Goal: Task Accomplishment & Management: Manage account settings

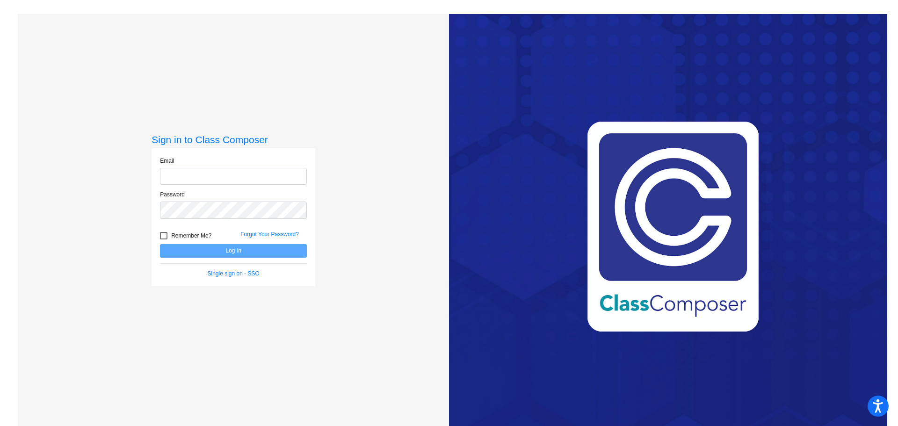
type input "[EMAIL_ADDRESS][DOMAIN_NAME]"
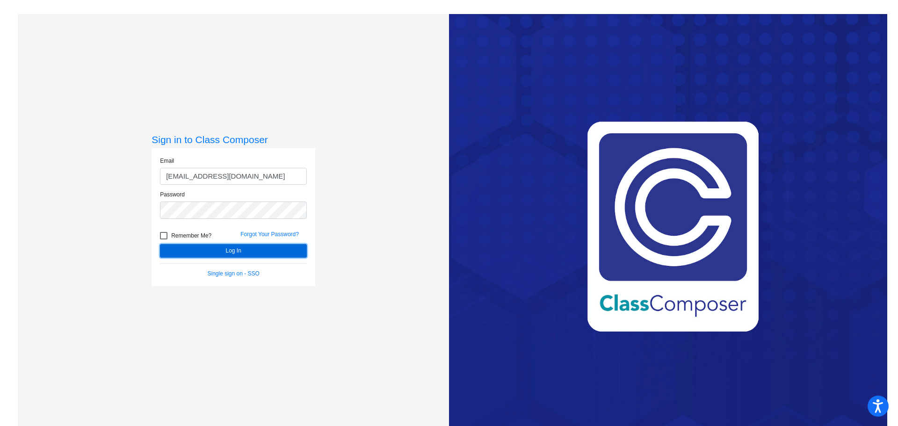
click at [259, 251] on button "Log In" at bounding box center [233, 251] width 147 height 14
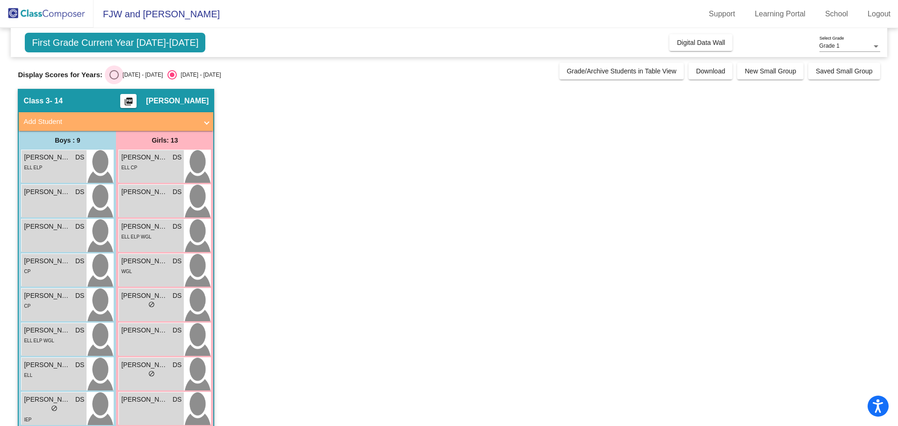
click at [114, 76] on div "Select an option" at bounding box center [113, 74] width 9 height 9
click at [114, 80] on input "[DATE] - [DATE]" at bounding box center [114, 80] width 0 height 0
radio input "true"
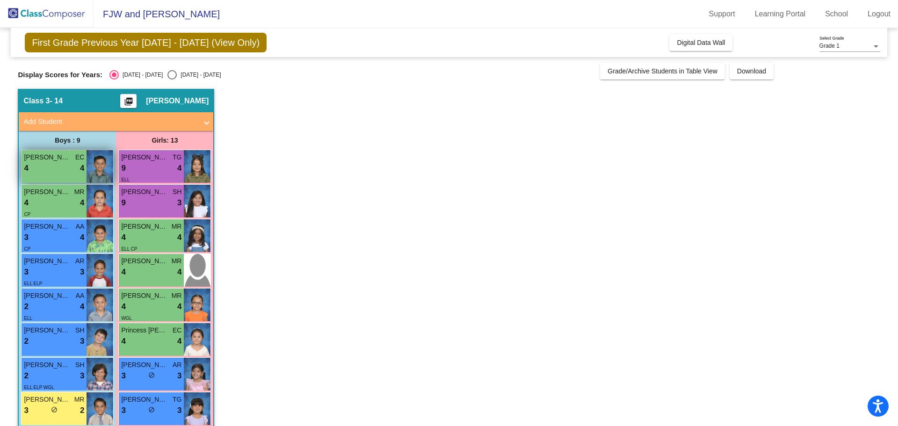
click at [36, 168] on div "4 lock do_not_disturb_alt 4" at bounding box center [54, 168] width 60 height 12
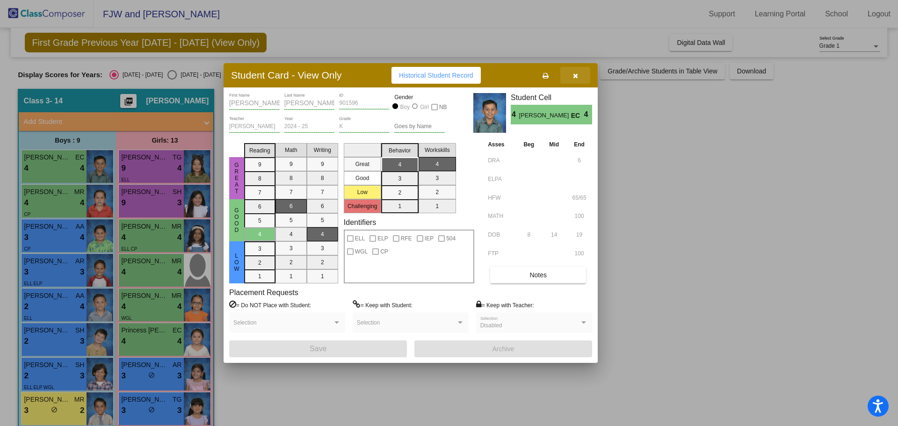
click at [573, 79] on icon "button" at bounding box center [575, 76] width 5 height 7
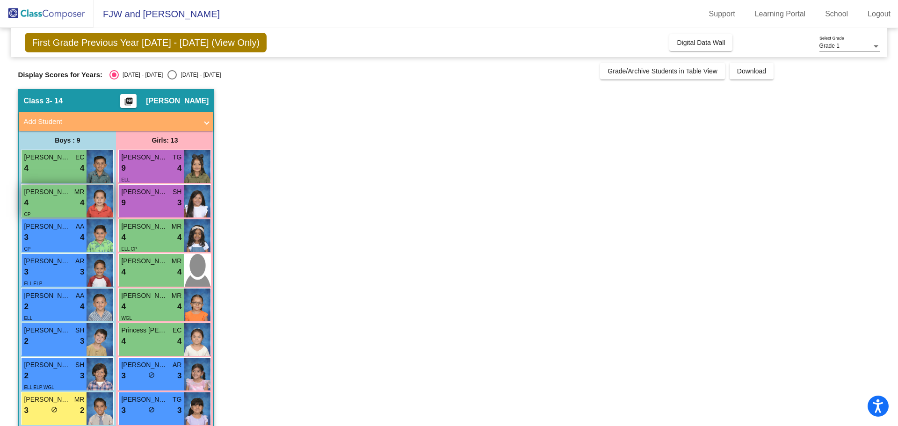
click at [61, 211] on div "CP" at bounding box center [54, 214] width 60 height 10
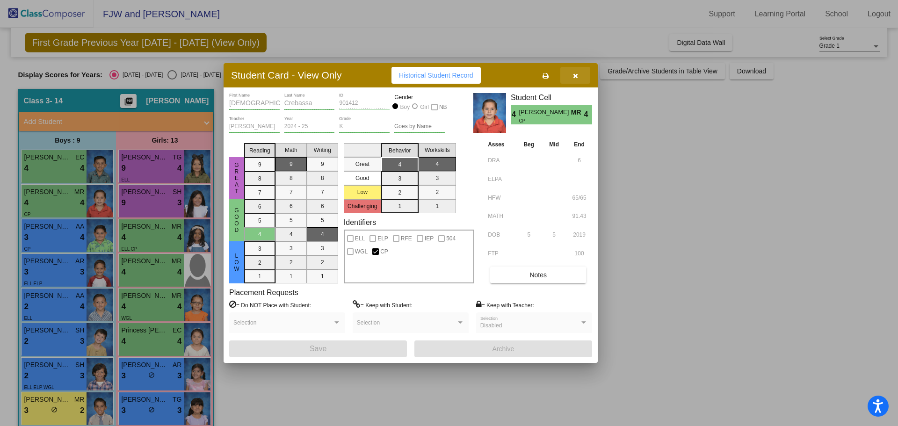
click at [576, 74] on icon "button" at bounding box center [575, 76] width 5 height 7
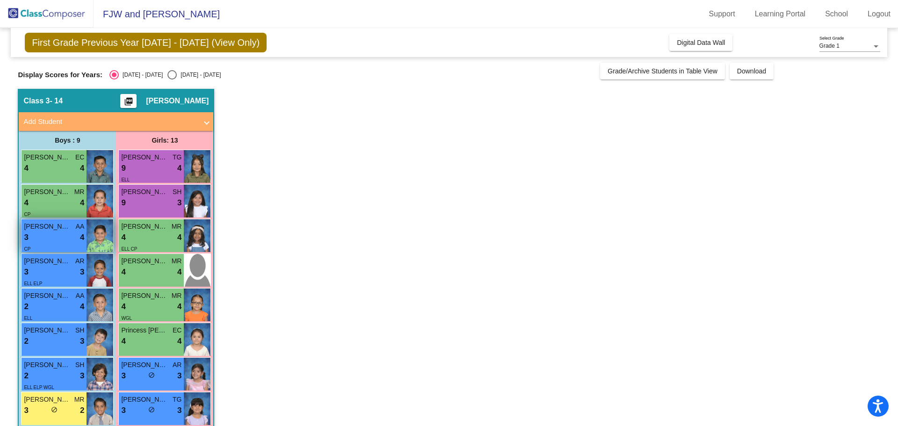
click at [62, 233] on div "3 lock do_not_disturb_alt 4" at bounding box center [54, 238] width 60 height 12
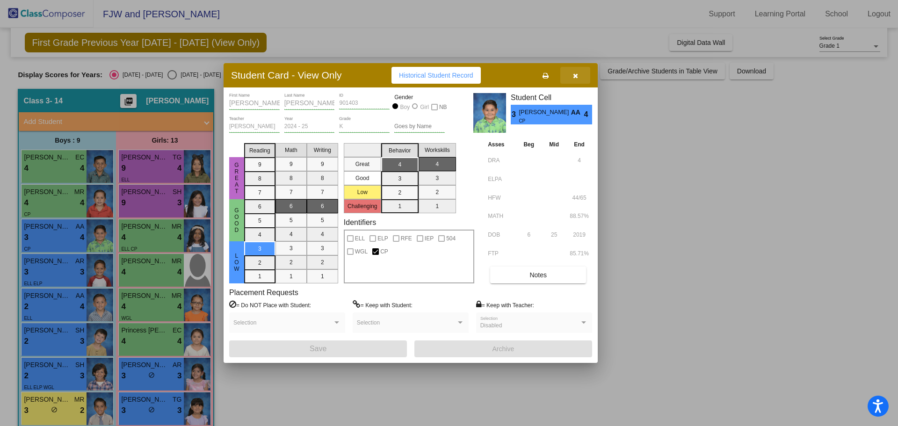
click at [576, 77] on icon "button" at bounding box center [575, 76] width 5 height 7
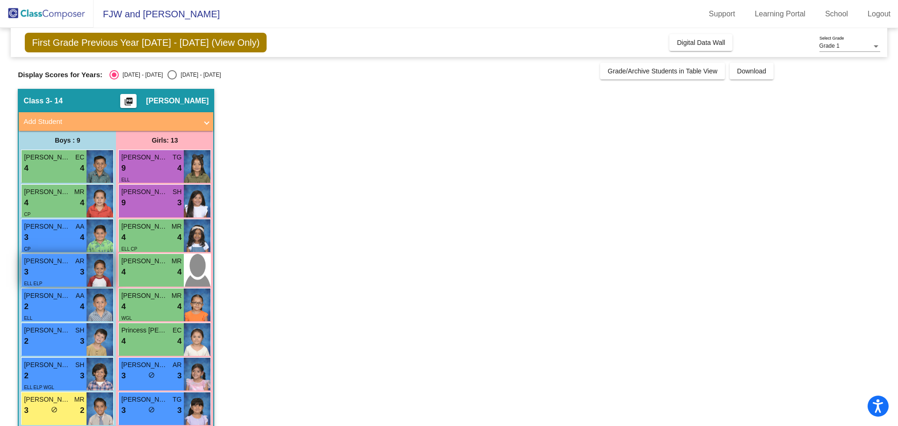
click at [57, 280] on div "ELL ELP" at bounding box center [54, 283] width 60 height 10
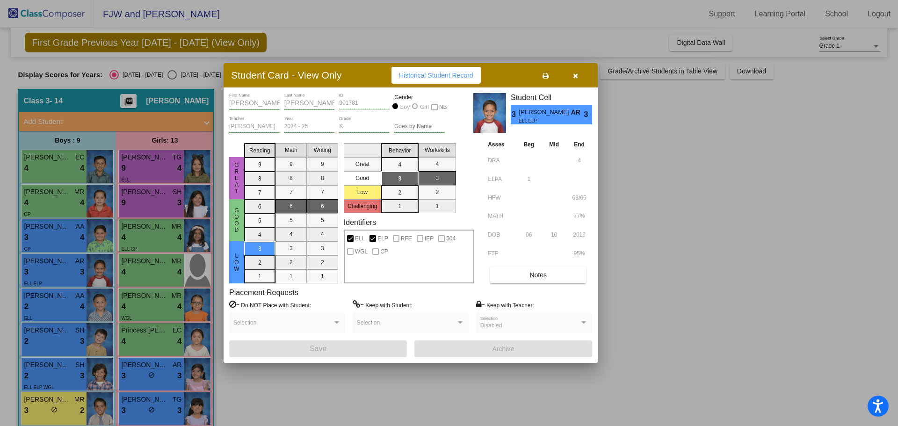
click at [573, 80] on button "button" at bounding box center [576, 75] width 30 height 17
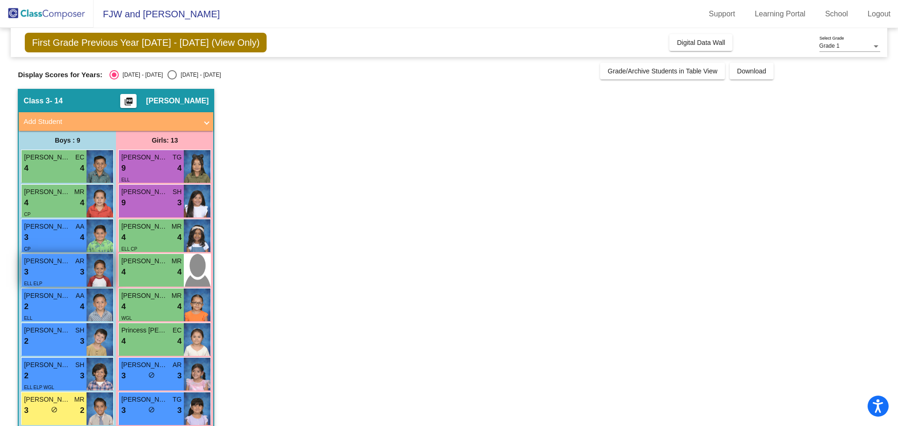
click at [88, 272] on img at bounding box center [100, 270] width 27 height 33
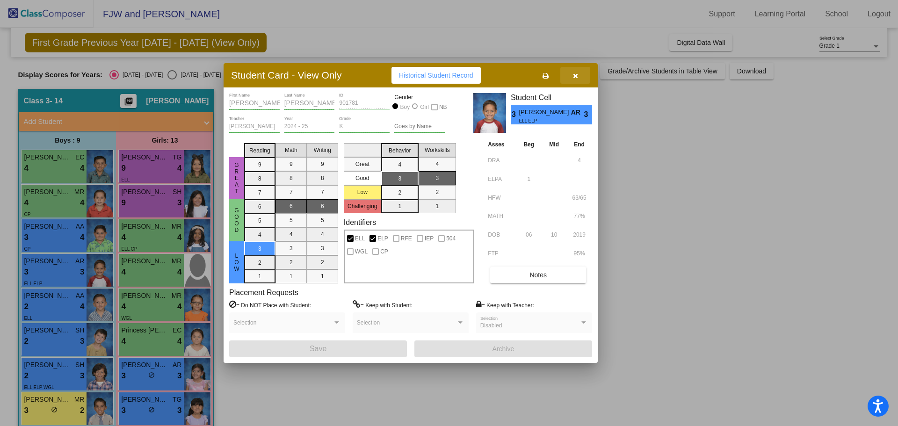
click at [576, 79] on icon "button" at bounding box center [575, 76] width 5 height 7
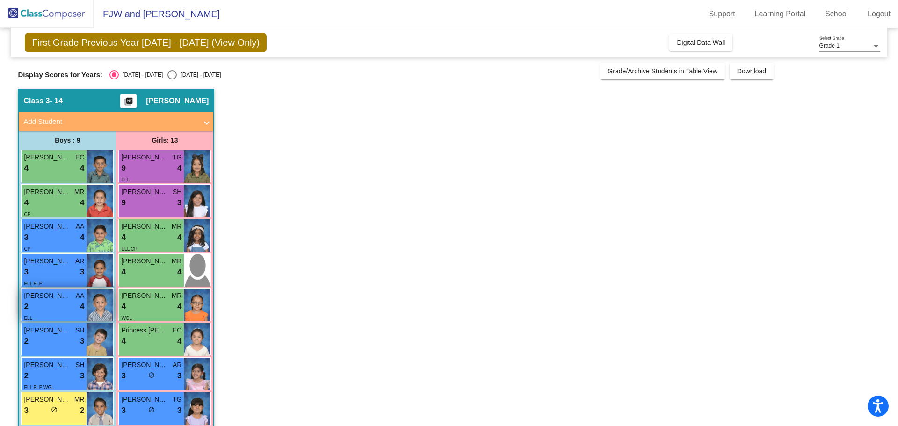
click at [77, 312] on div "2 lock do_not_disturb_alt 4" at bounding box center [54, 307] width 60 height 12
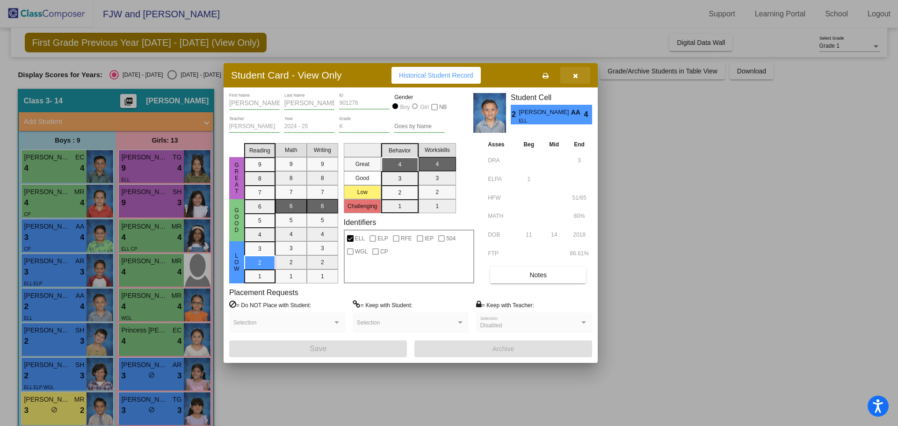
click at [573, 76] on icon "button" at bounding box center [575, 76] width 5 height 7
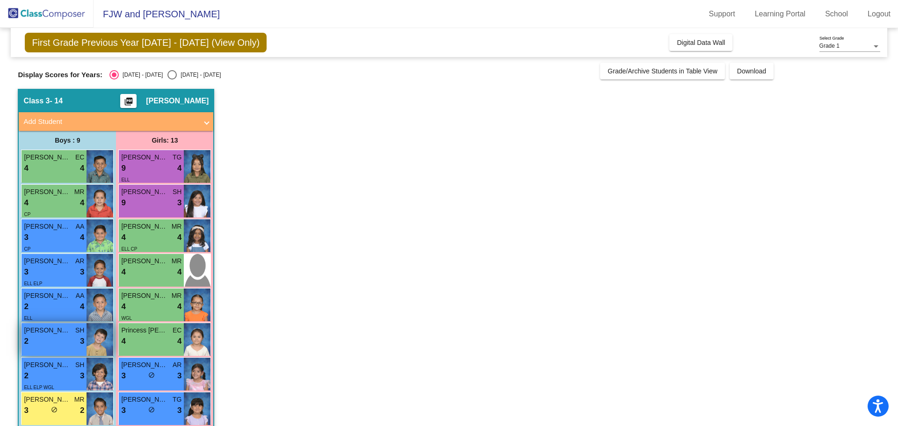
click at [82, 337] on span "3" at bounding box center [82, 342] width 4 height 12
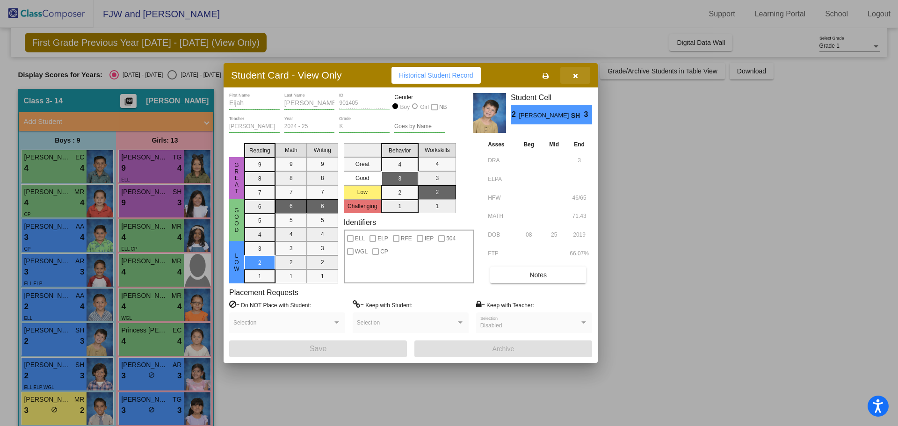
click at [576, 75] on icon "button" at bounding box center [575, 76] width 5 height 7
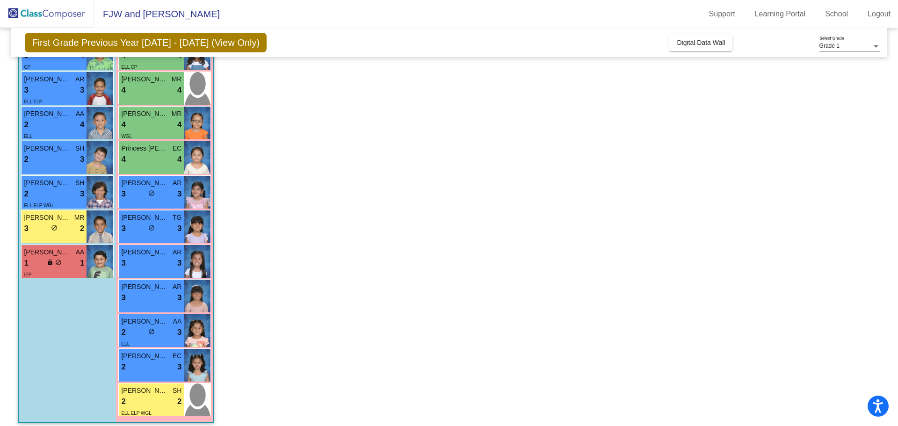
scroll to position [189, 0]
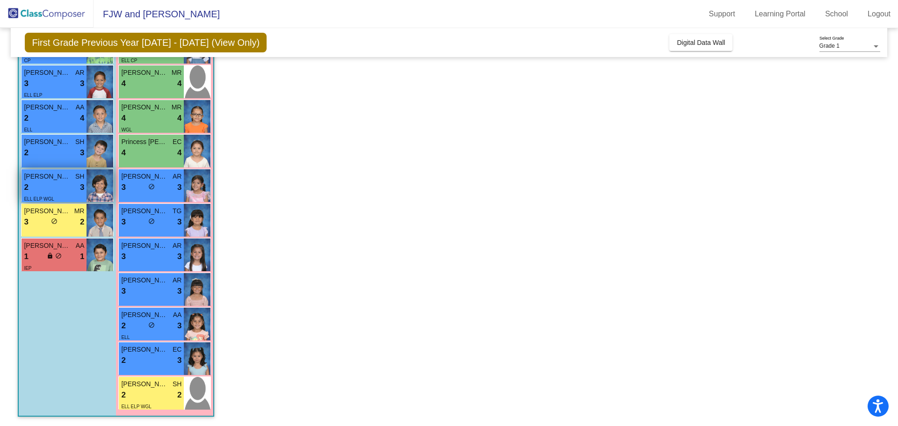
click at [64, 190] on div "2 lock do_not_disturb_alt 3" at bounding box center [54, 188] width 60 height 12
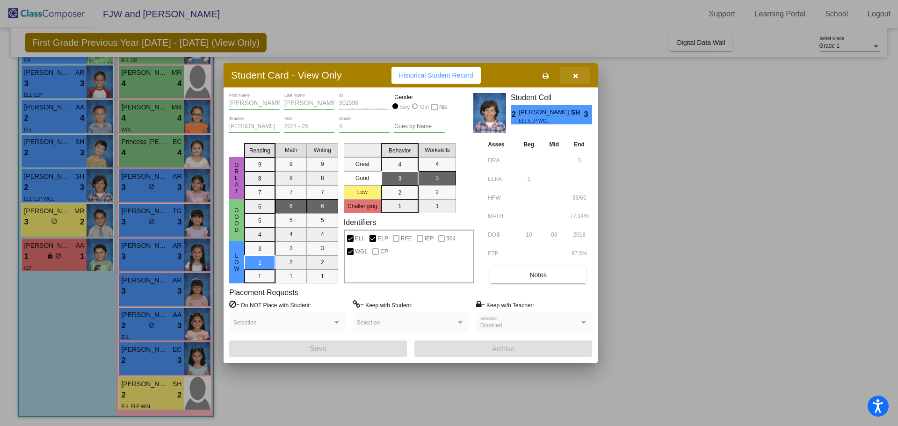
click at [576, 74] on icon "button" at bounding box center [575, 76] width 5 height 7
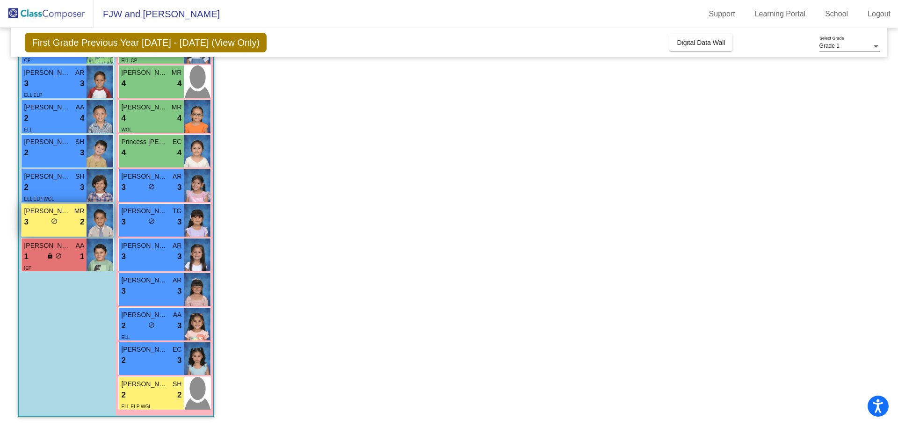
click at [60, 225] on div "3 lock do_not_disturb_alt 2" at bounding box center [54, 222] width 60 height 12
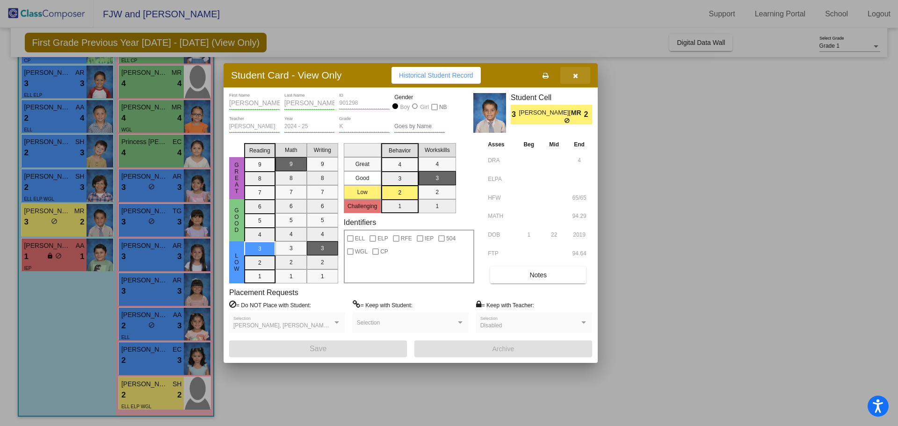
click at [575, 77] on icon "button" at bounding box center [575, 76] width 5 height 7
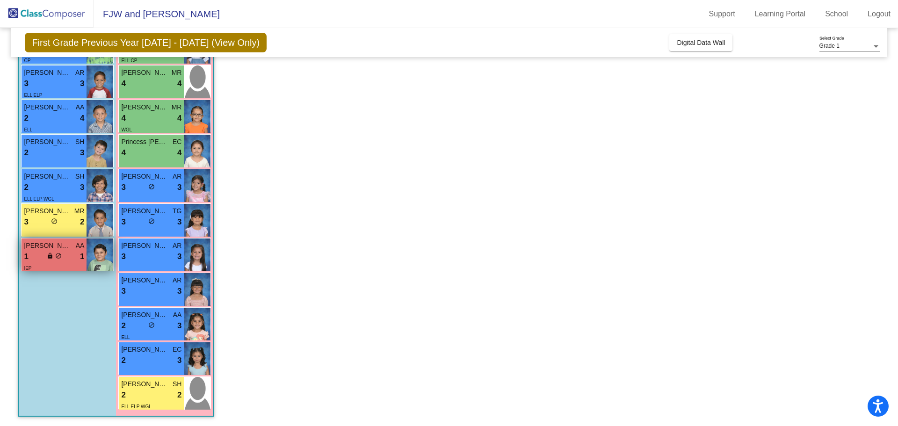
click at [73, 248] on div "[PERSON_NAME] AA" at bounding box center [54, 246] width 60 height 10
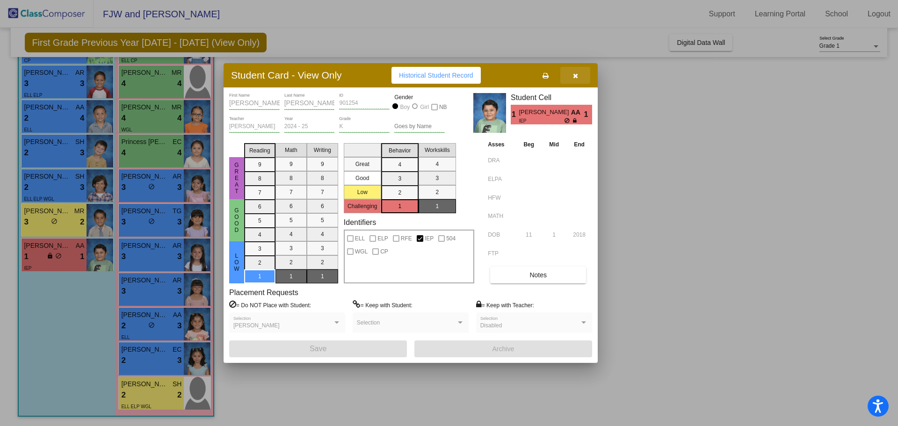
click at [573, 78] on icon "button" at bounding box center [575, 76] width 5 height 7
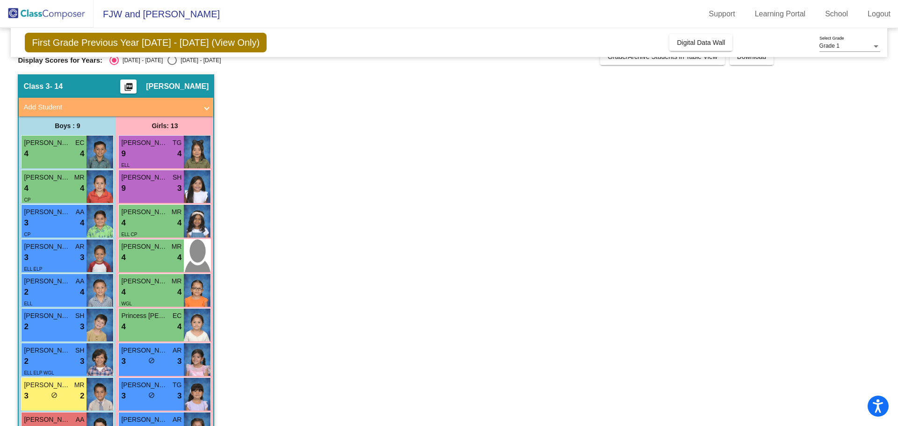
scroll to position [0, 0]
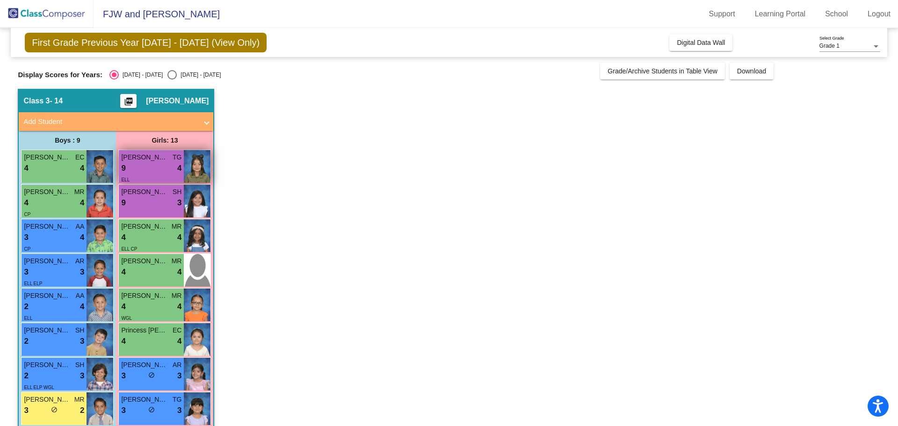
click at [143, 178] on div "ELL" at bounding box center [151, 180] width 60 height 10
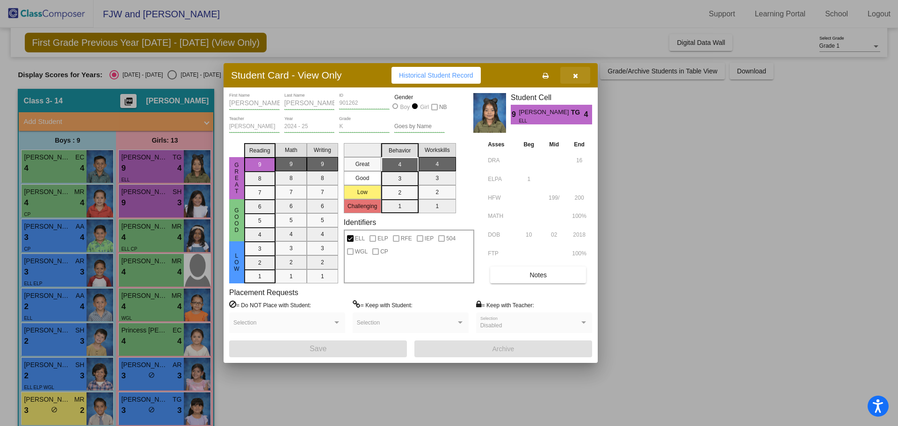
click at [574, 74] on icon "button" at bounding box center [575, 76] width 5 height 7
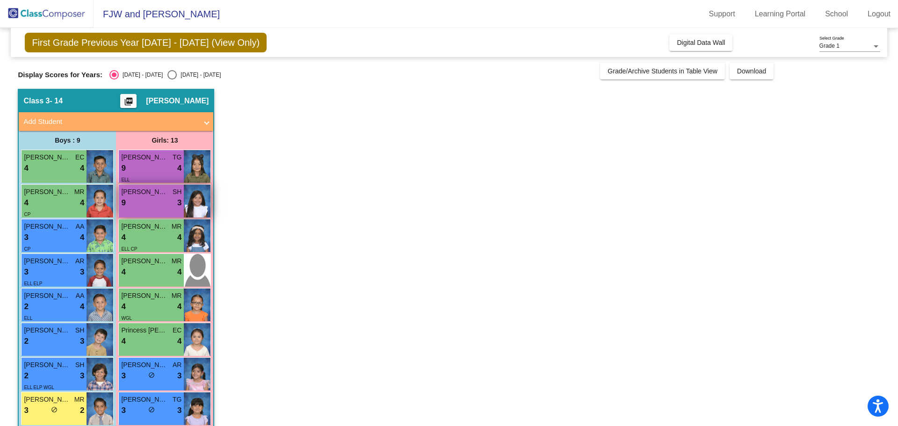
click at [151, 214] on div "[PERSON_NAME] [PERSON_NAME] 9 lock do_not_disturb_alt 3" at bounding box center [151, 201] width 65 height 33
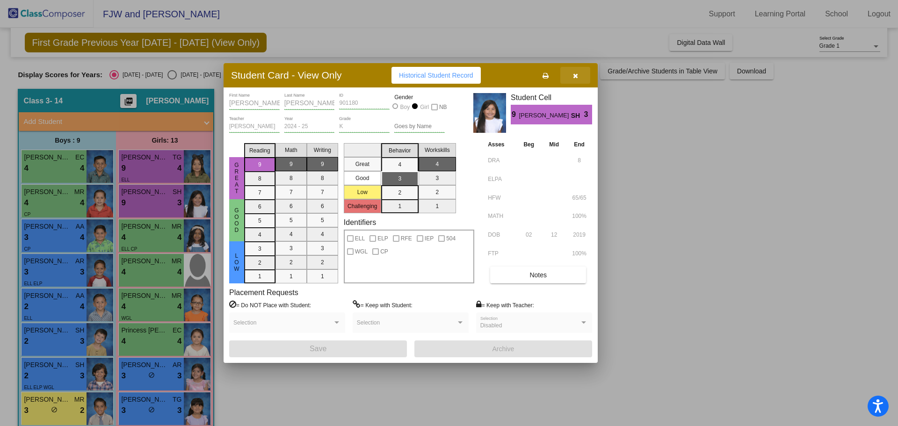
click at [577, 73] on icon "button" at bounding box center [575, 76] width 5 height 7
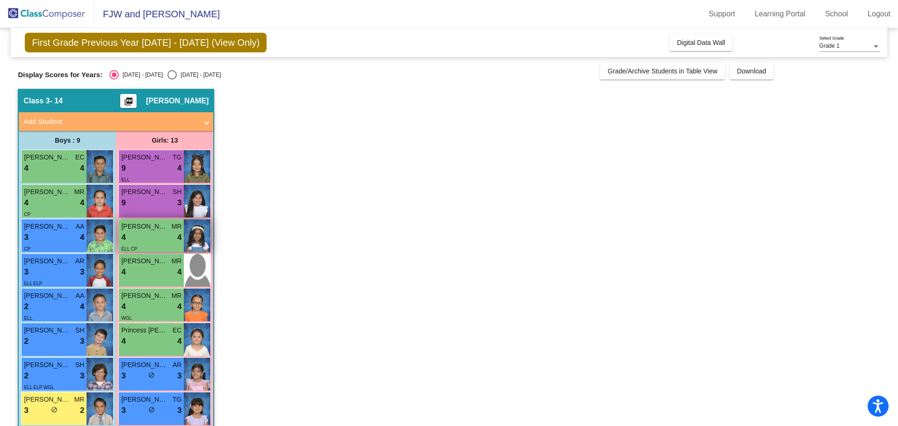
click at [168, 244] on div "ELL CP" at bounding box center [151, 249] width 60 height 10
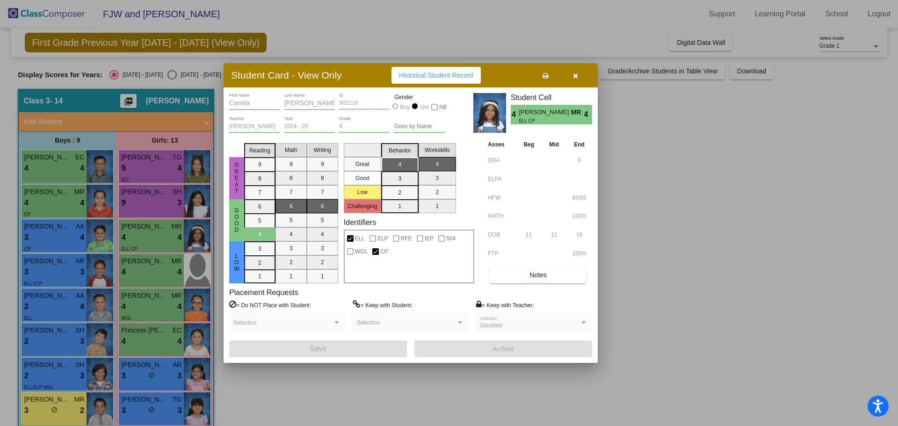
click at [577, 73] on icon "button" at bounding box center [575, 76] width 5 height 7
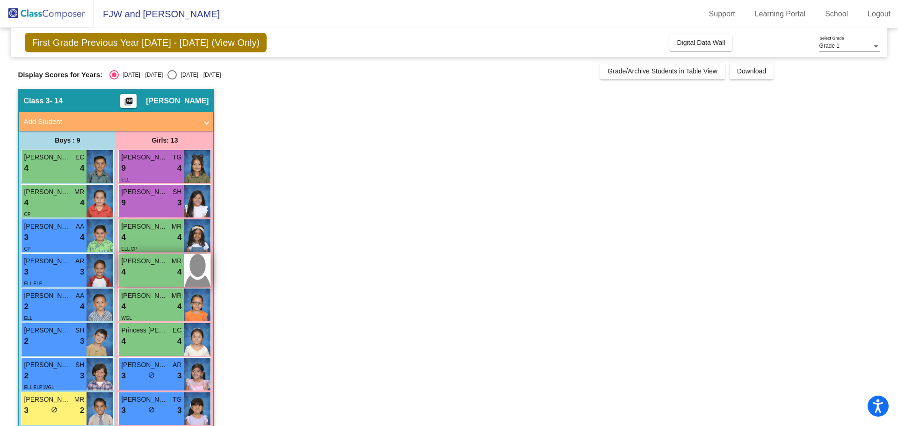
click at [161, 269] on div "4 lock do_not_disturb_alt 4" at bounding box center [151, 272] width 60 height 12
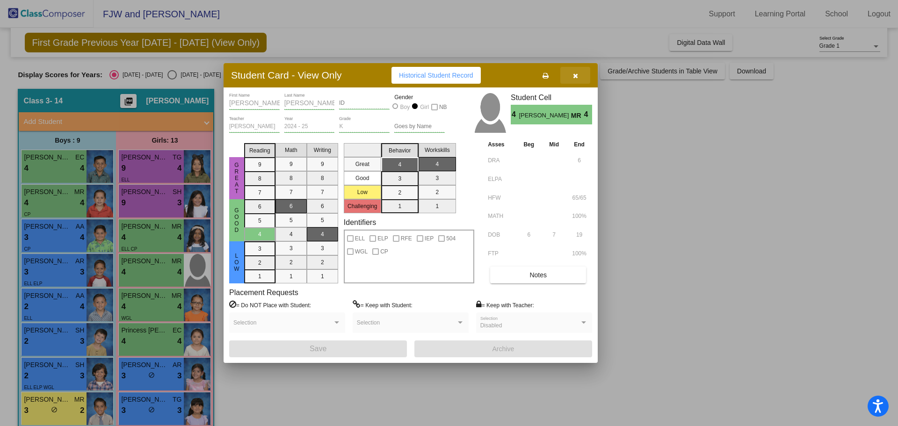
click at [578, 73] on button "button" at bounding box center [576, 75] width 30 height 17
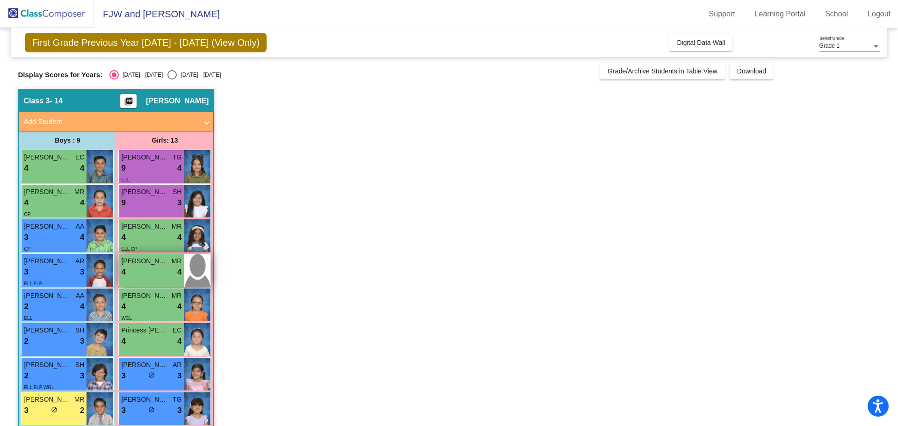
click at [146, 260] on span "[PERSON_NAME]" at bounding box center [144, 261] width 47 height 10
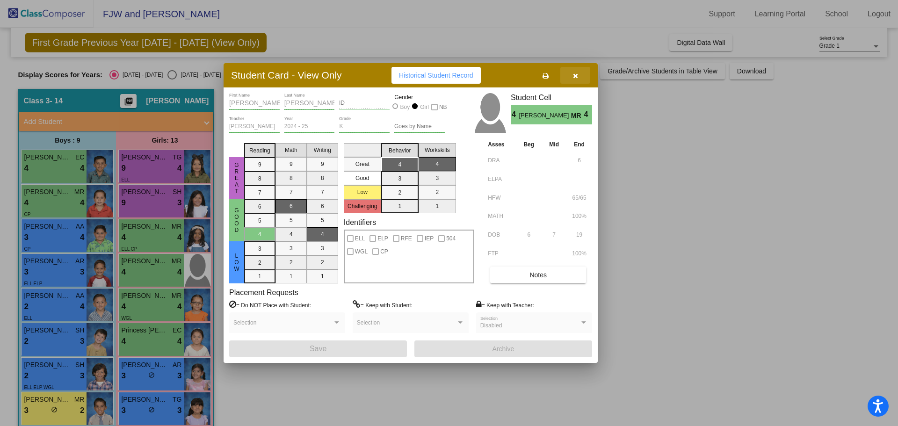
click at [570, 81] on button "button" at bounding box center [576, 75] width 30 height 17
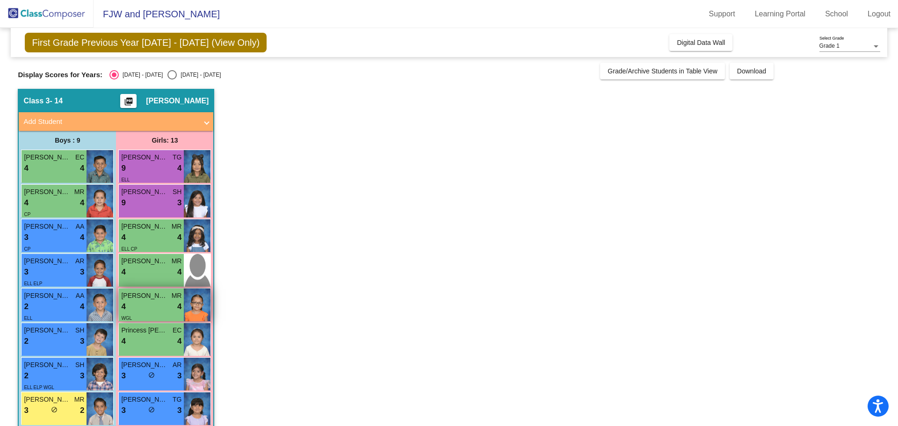
click at [154, 300] on span "[PERSON_NAME]" at bounding box center [144, 296] width 47 height 10
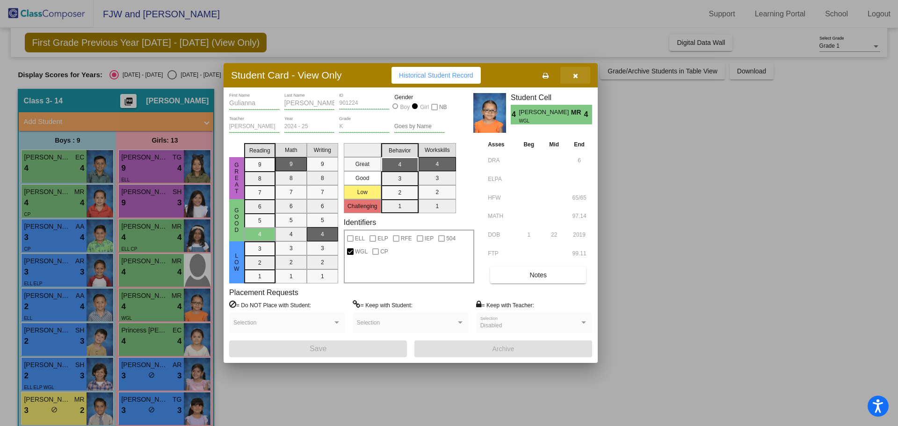
click at [573, 80] on button "button" at bounding box center [576, 75] width 30 height 17
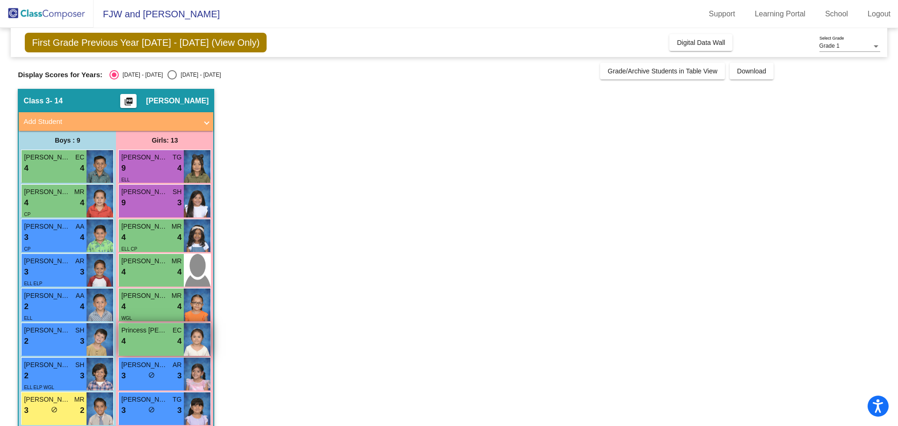
click at [162, 337] on div "4 lock do_not_disturb_alt 4" at bounding box center [151, 342] width 60 height 12
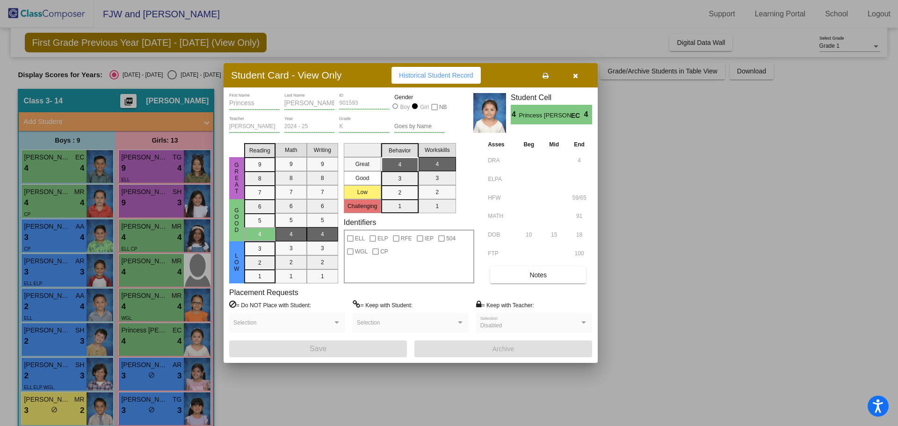
click at [576, 72] on span "button" at bounding box center [575, 75] width 5 height 7
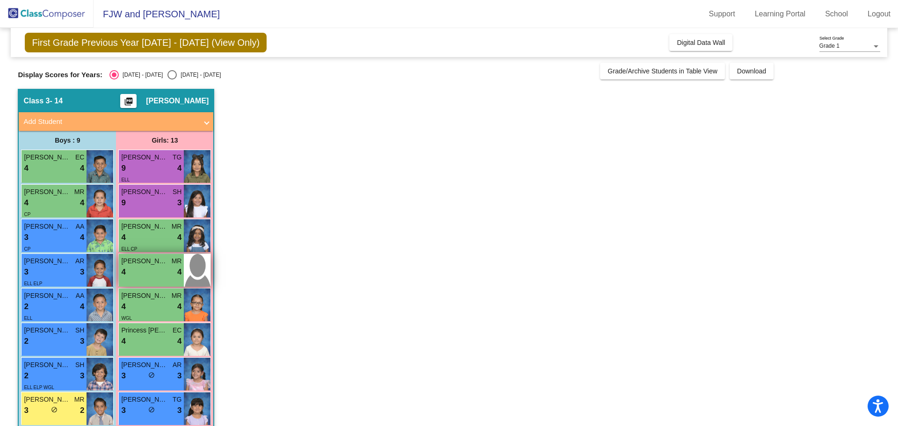
click at [147, 279] on div "[PERSON_NAME] MR 4 lock do_not_disturb_alt 4" at bounding box center [151, 270] width 65 height 33
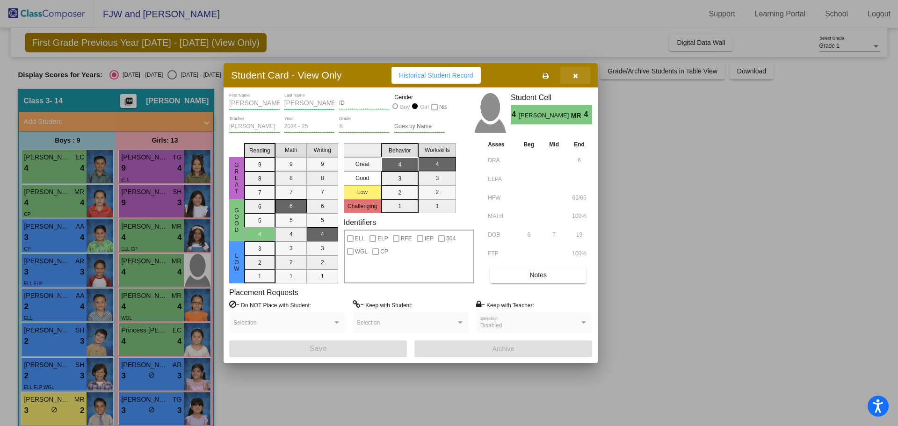
click at [573, 80] on button "button" at bounding box center [576, 75] width 30 height 17
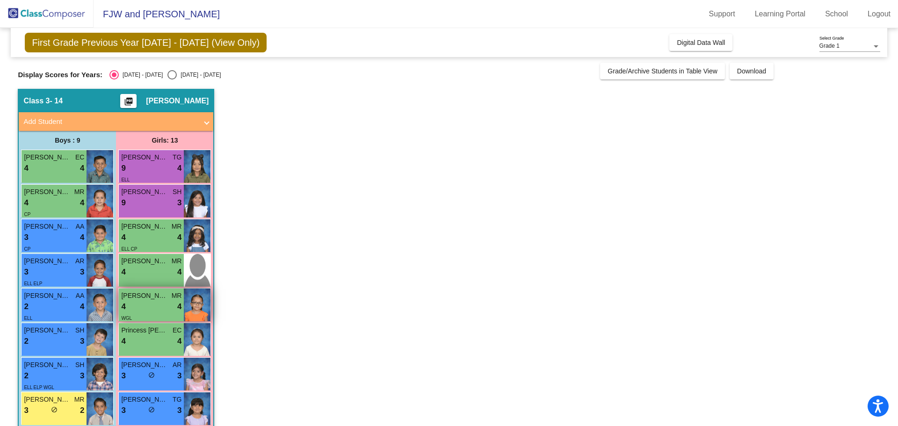
click at [160, 306] on div "4 lock do_not_disturb_alt 4" at bounding box center [151, 307] width 60 height 12
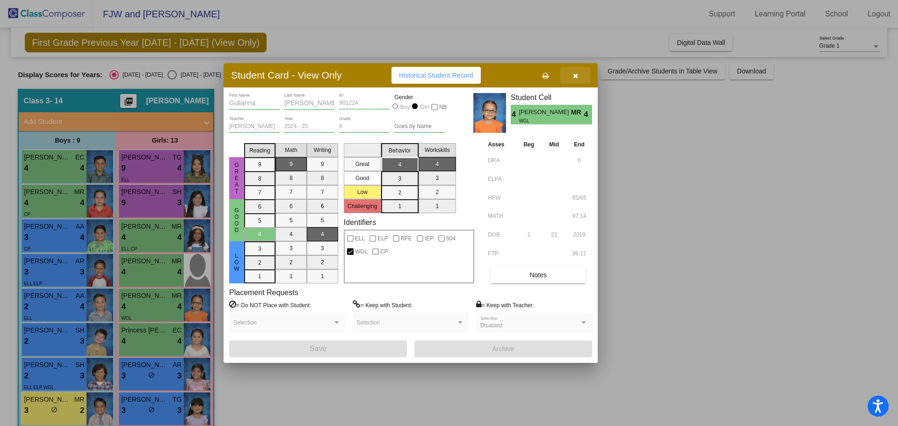
click at [573, 76] on icon "button" at bounding box center [575, 76] width 5 height 7
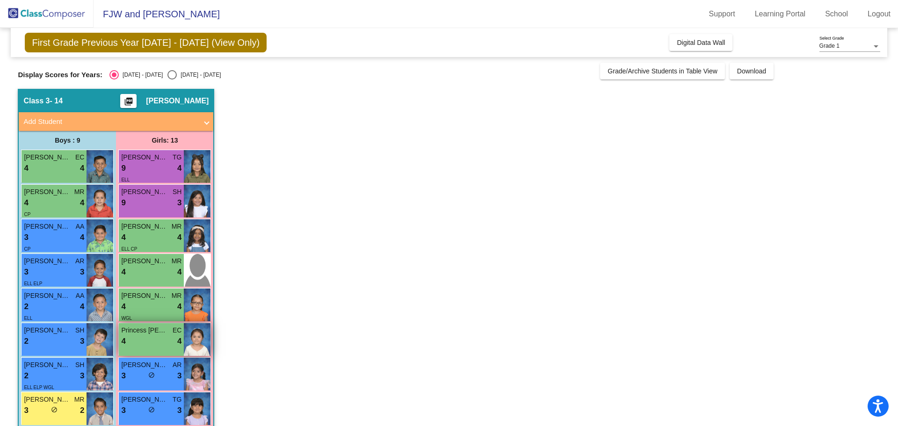
click at [148, 336] on div "4 lock do_not_disturb_alt 4" at bounding box center [151, 342] width 60 height 12
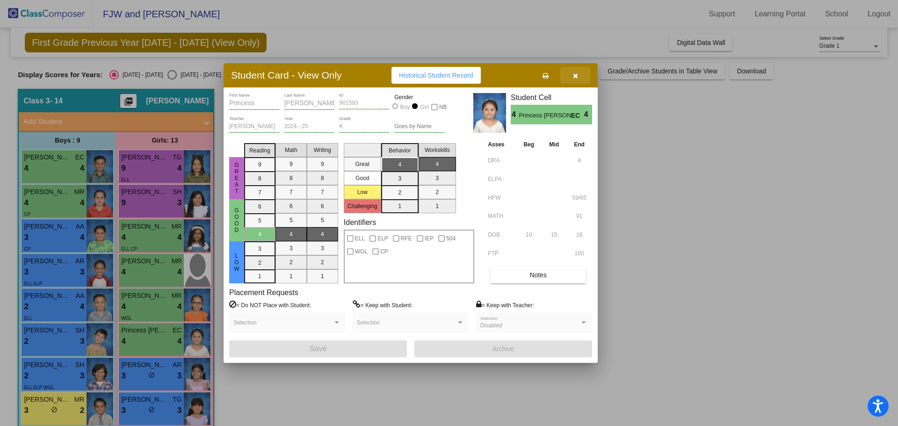
click at [581, 78] on button "button" at bounding box center [576, 75] width 30 height 17
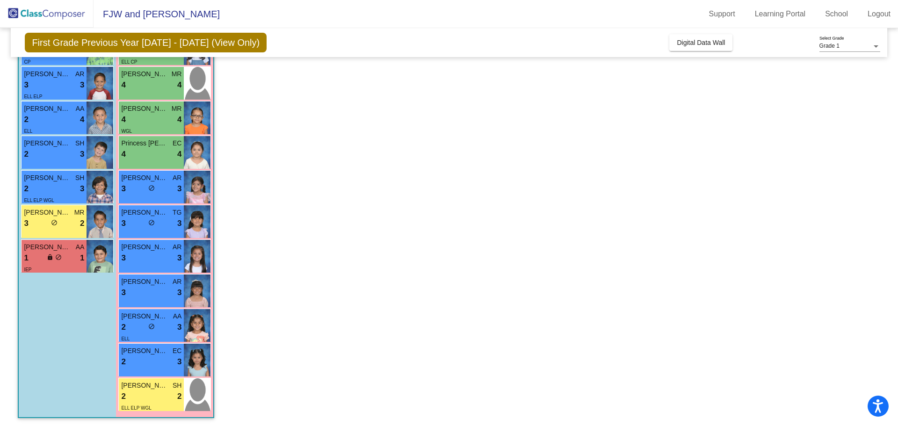
scroll to position [189, 0]
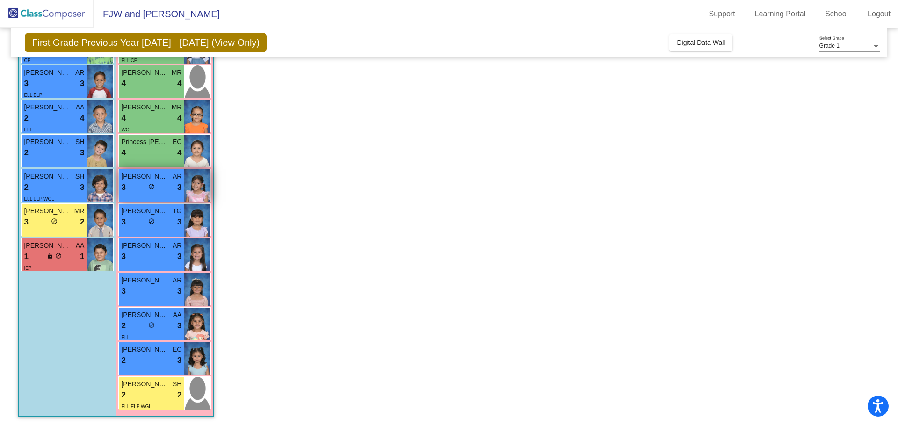
click at [148, 183] on div "lock do_not_disturb_alt" at bounding box center [151, 188] width 7 height 10
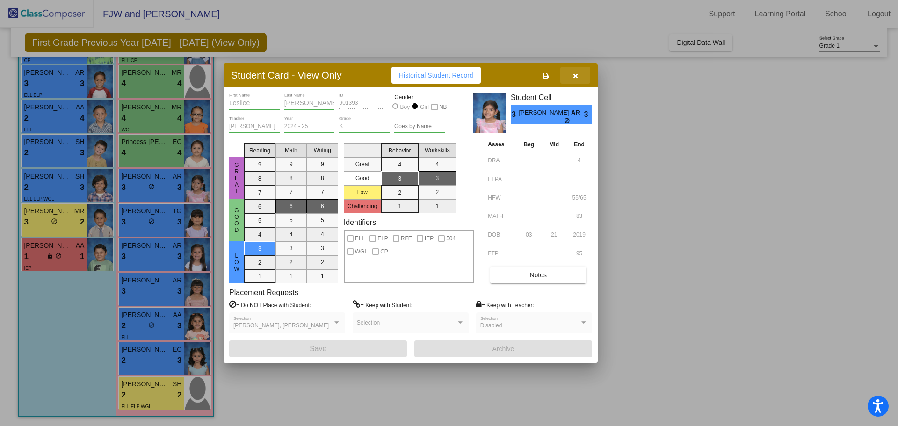
click at [575, 73] on icon "button" at bounding box center [575, 76] width 5 height 7
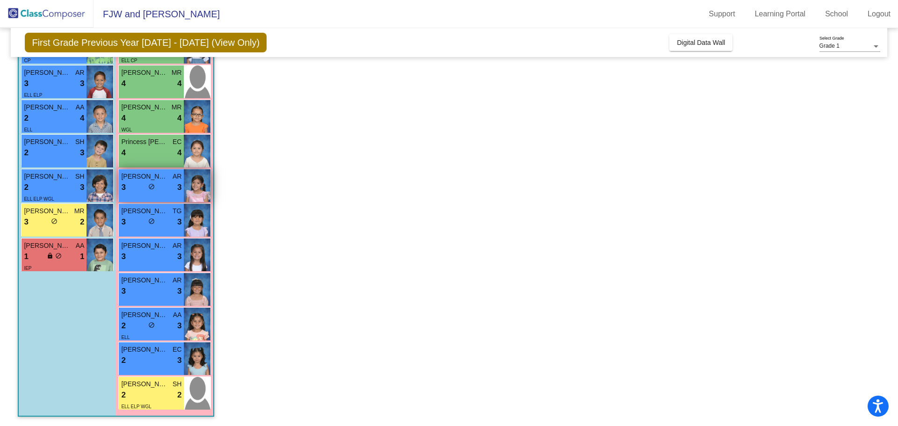
click at [171, 178] on div "[PERSON_NAME] AR" at bounding box center [151, 177] width 60 height 10
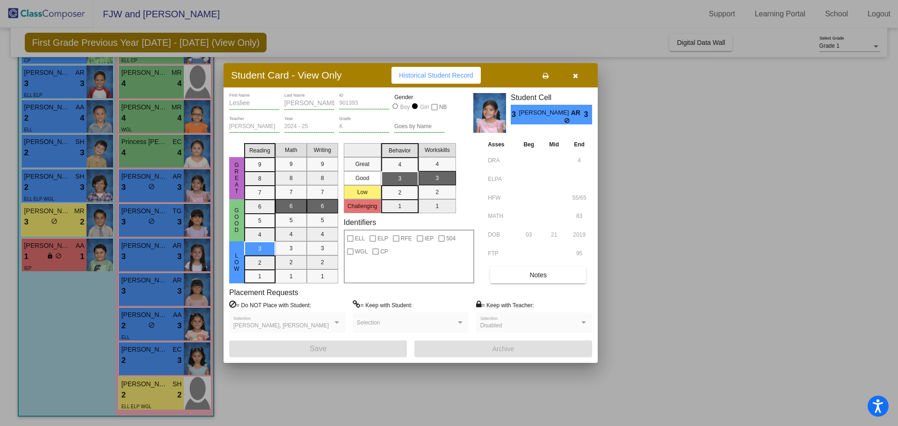
click at [661, 118] on div at bounding box center [449, 213] width 898 height 426
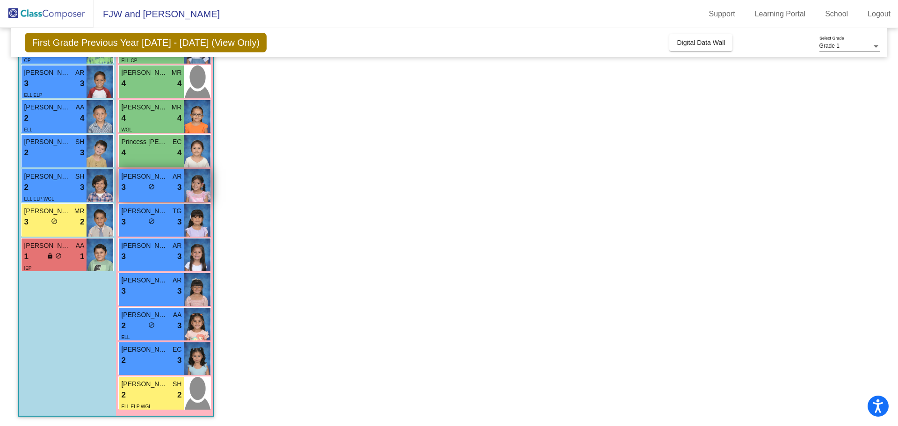
click at [152, 186] on span "do_not_disturb_alt" at bounding box center [151, 186] width 7 height 7
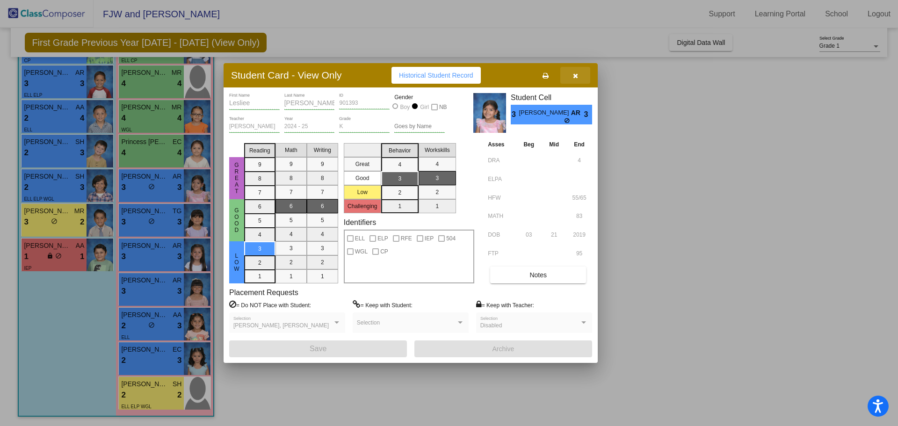
click at [576, 75] on icon "button" at bounding box center [575, 76] width 5 height 7
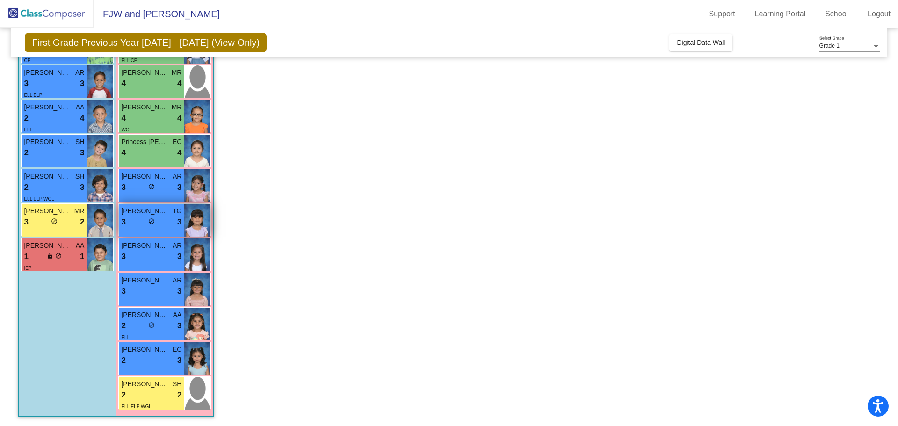
click at [165, 221] on div "3 lock do_not_disturb_alt 3" at bounding box center [151, 222] width 60 height 12
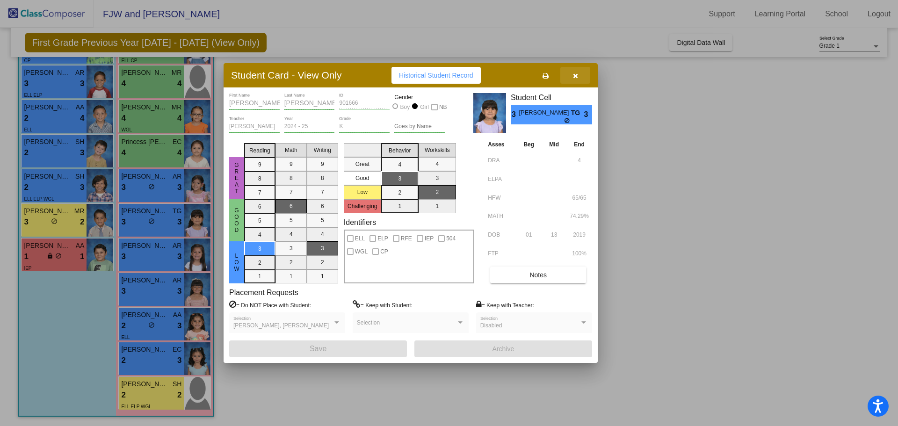
click at [577, 80] on button "button" at bounding box center [576, 75] width 30 height 17
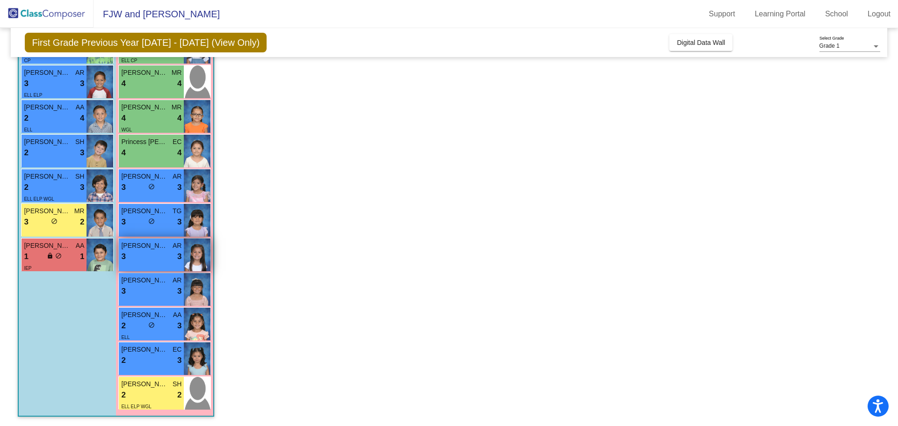
click at [162, 257] on div "3 lock do_not_disturb_alt 3" at bounding box center [151, 257] width 60 height 12
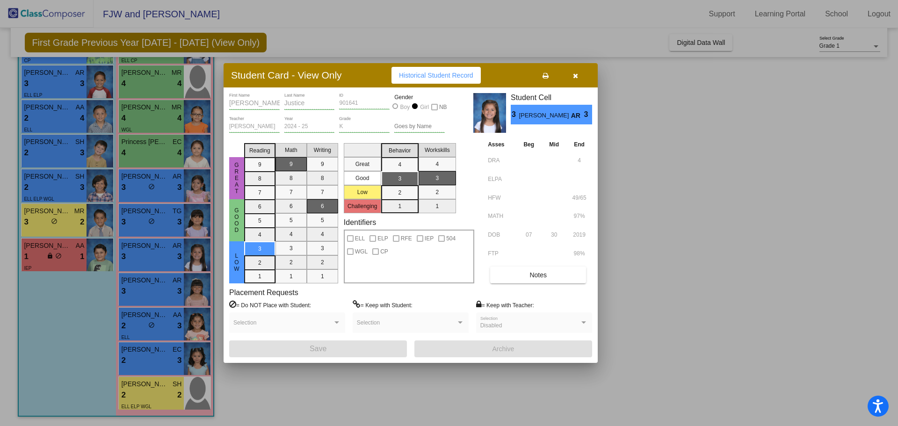
click at [575, 76] on icon "button" at bounding box center [575, 76] width 5 height 7
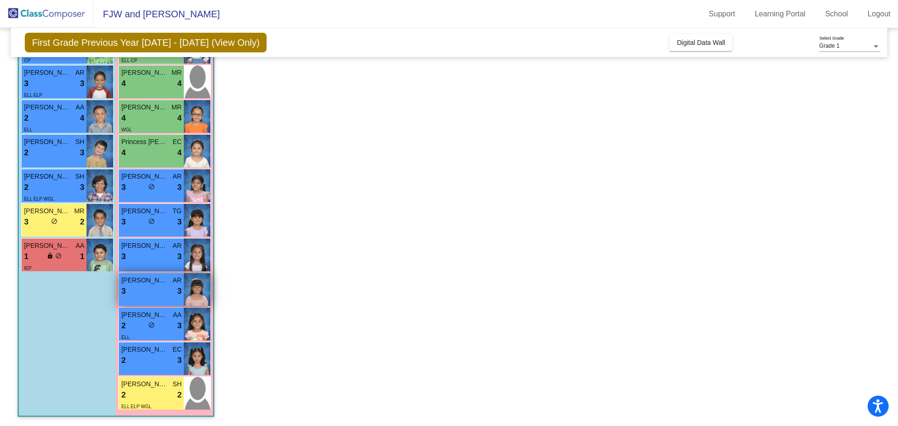
click at [151, 284] on span "[PERSON_NAME]" at bounding box center [144, 281] width 47 height 10
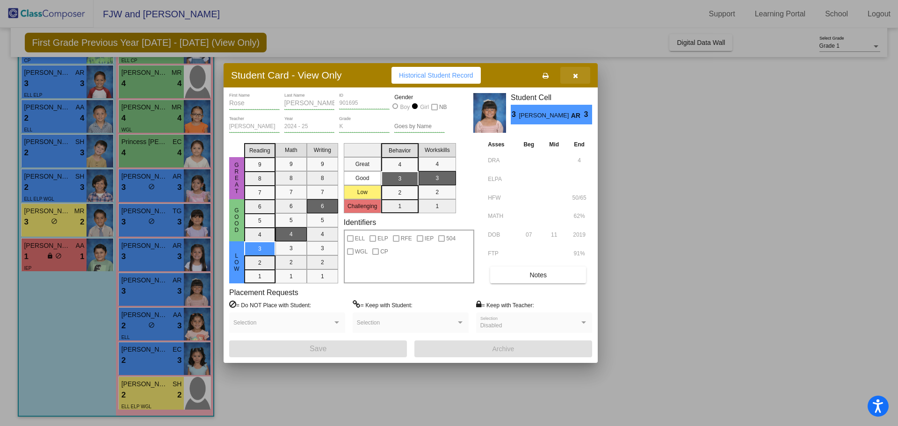
click at [578, 78] on button "button" at bounding box center [576, 75] width 30 height 17
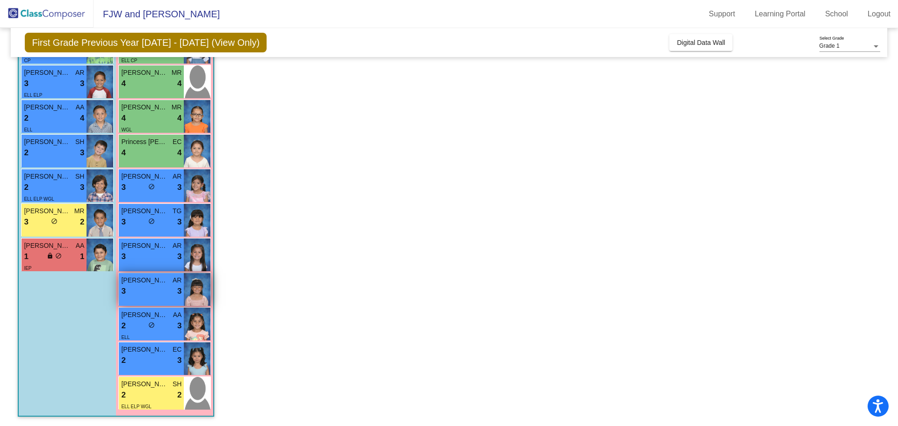
click at [154, 294] on div "3 lock do_not_disturb_alt 3" at bounding box center [151, 291] width 60 height 12
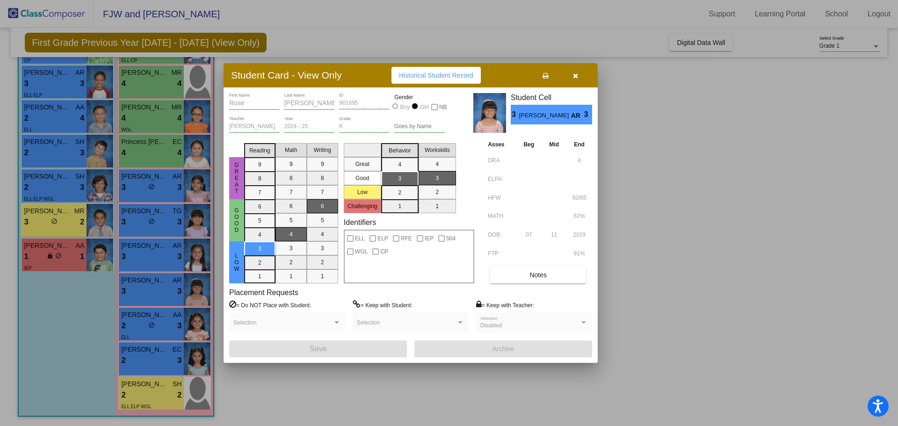
click at [574, 81] on button "button" at bounding box center [576, 75] width 30 height 17
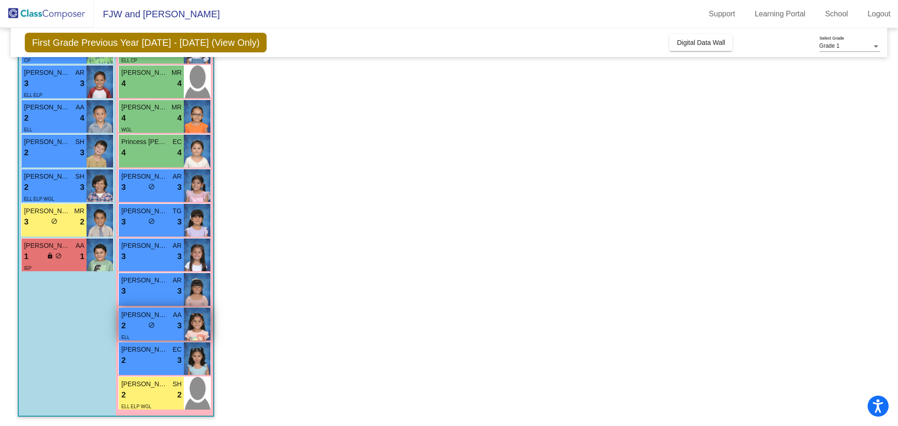
click at [164, 330] on div "2 lock do_not_disturb_alt 3" at bounding box center [151, 326] width 60 height 12
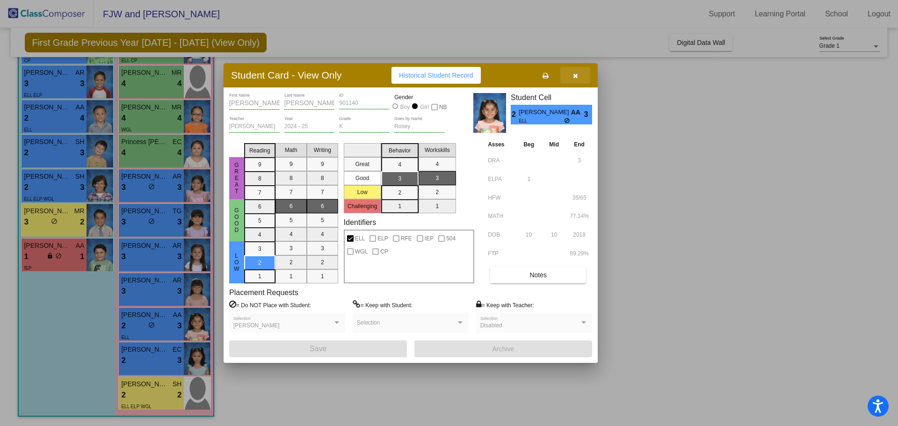
click at [576, 75] on icon "button" at bounding box center [575, 76] width 5 height 7
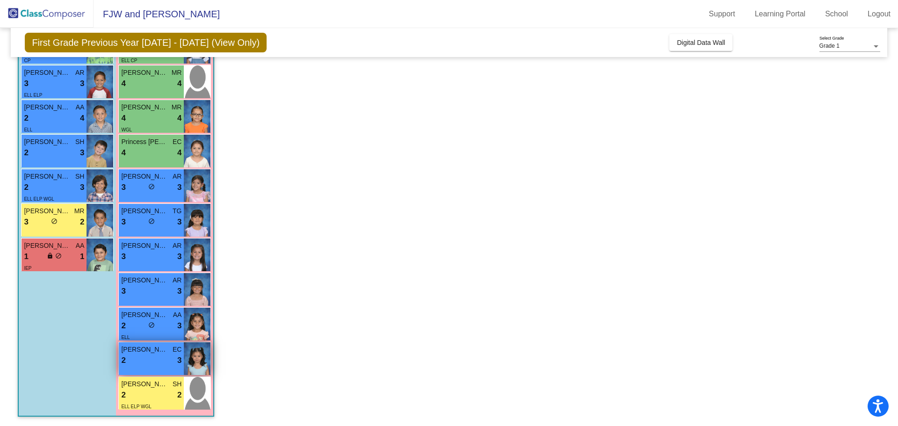
click at [174, 356] on div "2 lock do_not_disturb_alt 3" at bounding box center [151, 361] width 60 height 12
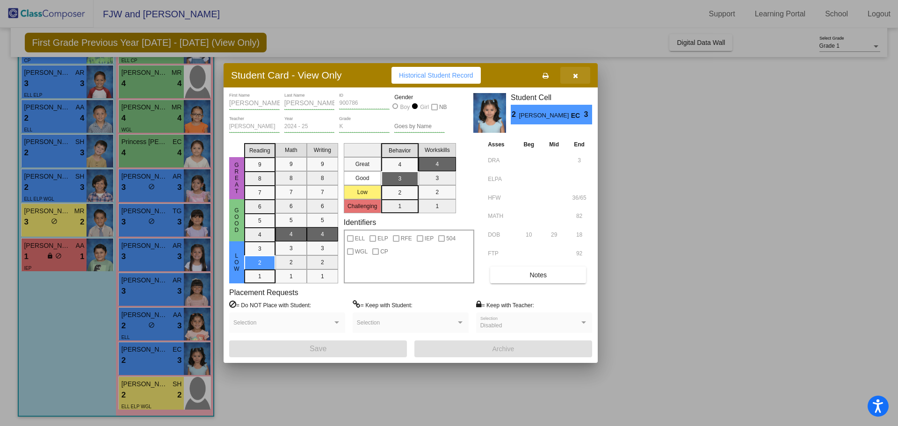
click at [578, 75] on icon "button" at bounding box center [575, 76] width 5 height 7
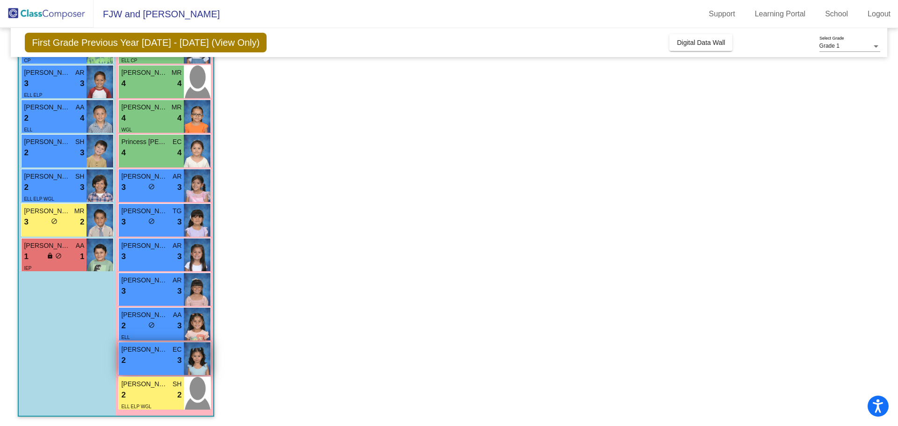
click at [182, 357] on span "3" at bounding box center [179, 361] width 4 height 12
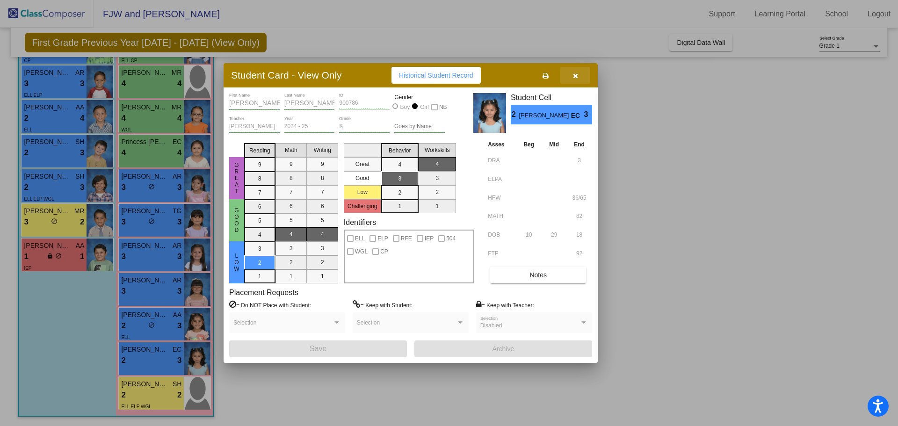
click at [574, 75] on icon "button" at bounding box center [575, 76] width 5 height 7
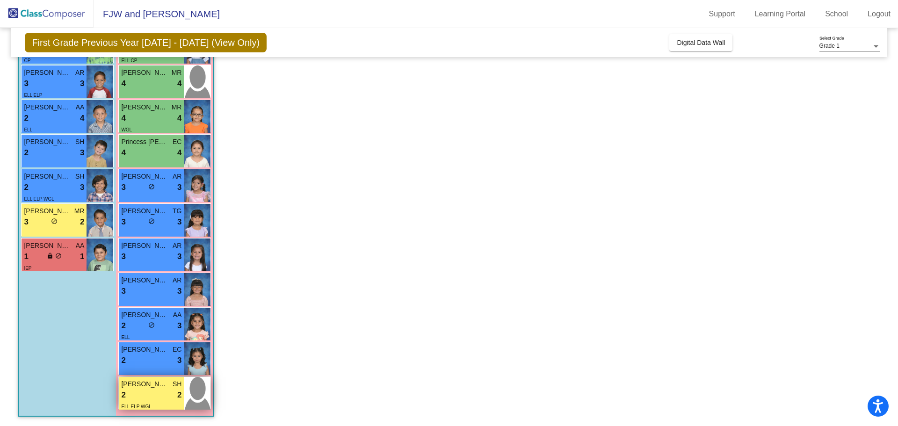
click at [124, 400] on span "2" at bounding box center [123, 395] width 4 height 12
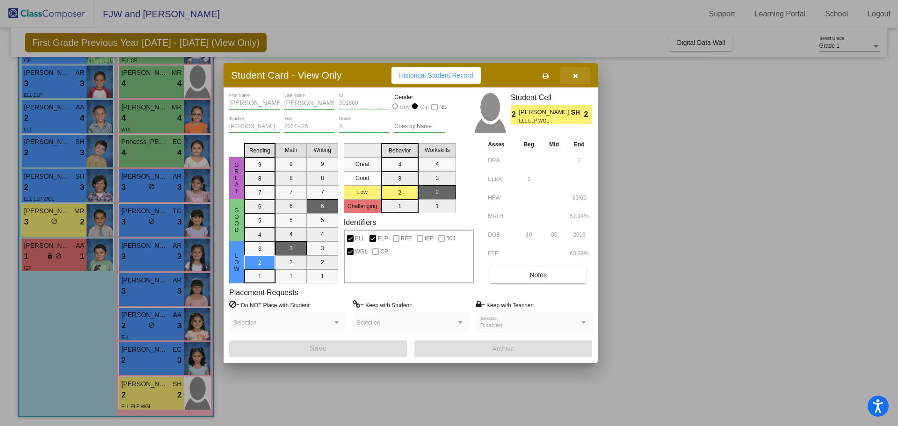
click at [577, 75] on icon "button" at bounding box center [575, 76] width 5 height 7
